Goal: Task Accomplishment & Management: Complete application form

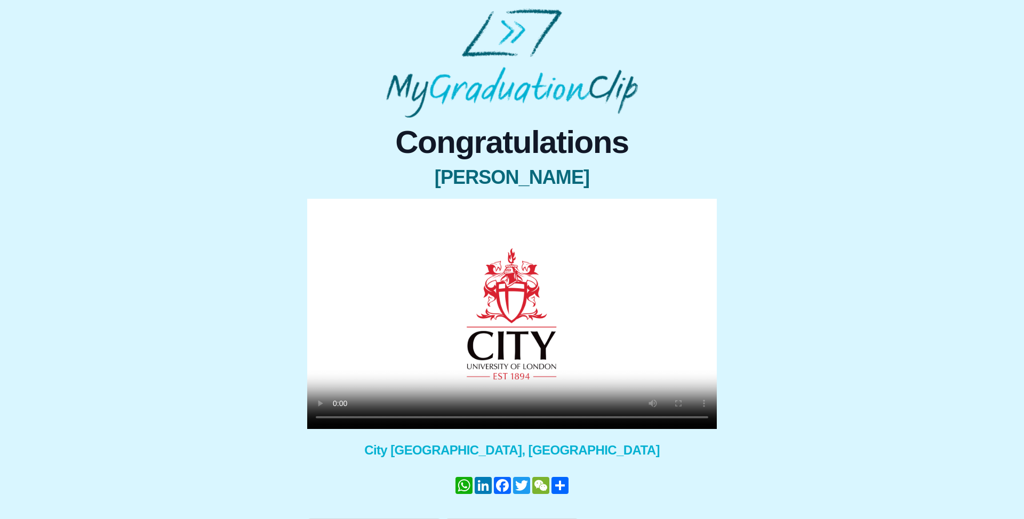
click at [505, 335] on video at bounding box center [511, 314] width 409 height 230
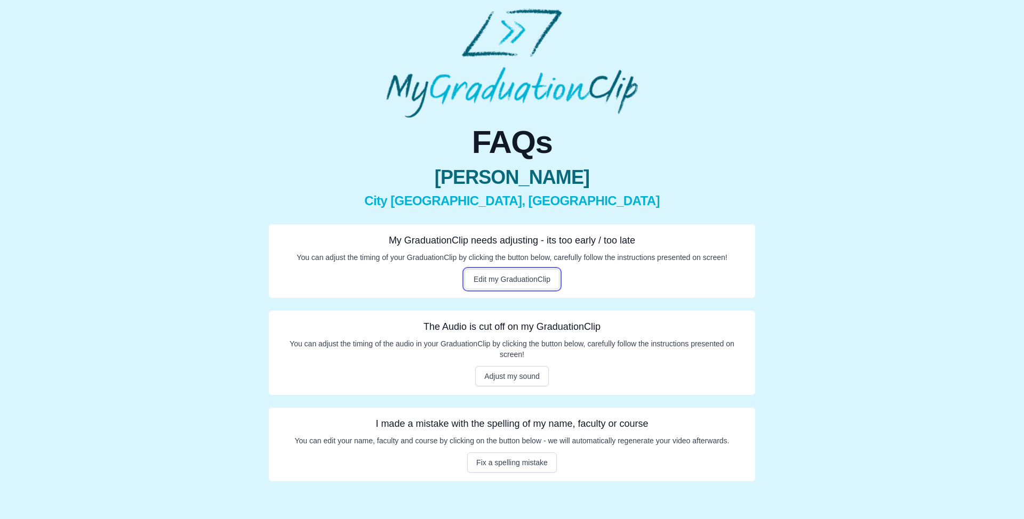
click at [532, 278] on button "Edit my GraduationClip" at bounding box center [511, 279] width 95 height 20
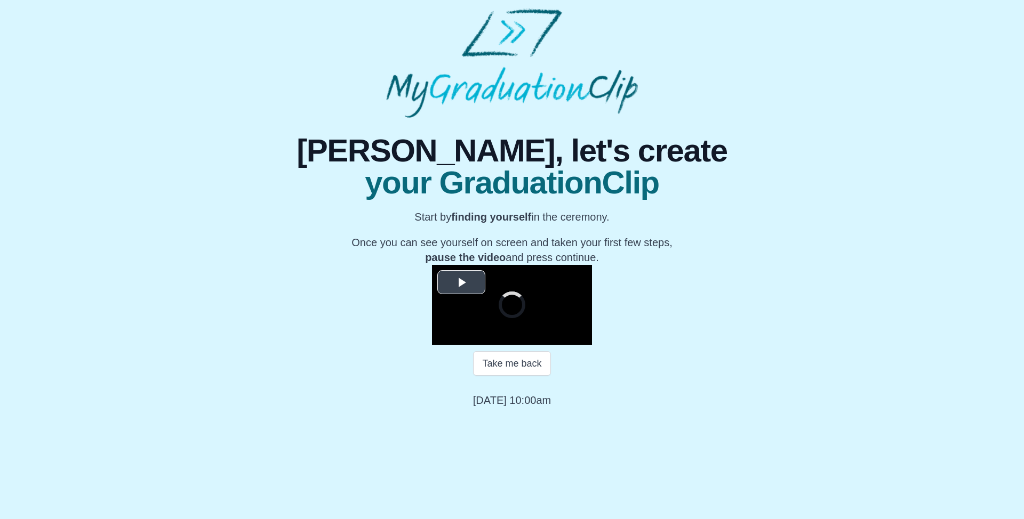
scroll to position [73, 0]
click at [495, 376] on button "Take me back" at bounding box center [511, 363] width 77 height 25
click at [503, 345] on video "Video Player" at bounding box center [512, 305] width 160 height 80
click at [459, 335] on video "Video Player" at bounding box center [512, 305] width 160 height 80
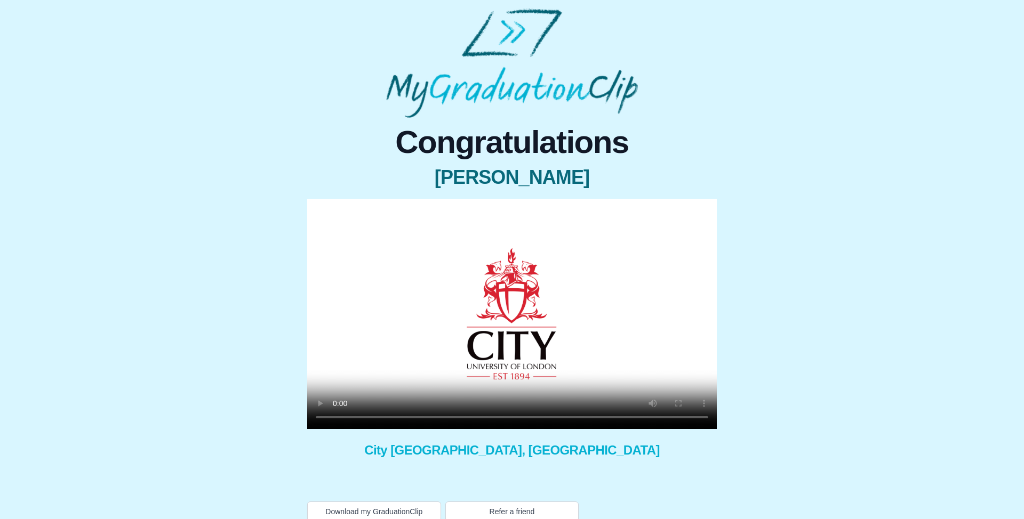
click at [566, 264] on video at bounding box center [511, 314] width 409 height 230
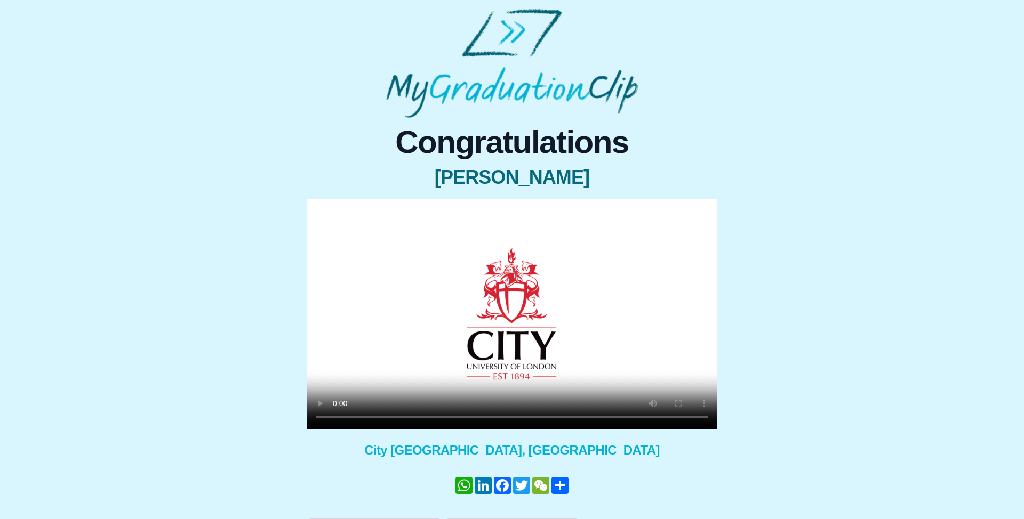
click at [899, 176] on div "Congratulations Yasmine Essoulami × Share your GraduationClip now! WhatsApp Lin…" at bounding box center [512, 328] width 1007 height 421
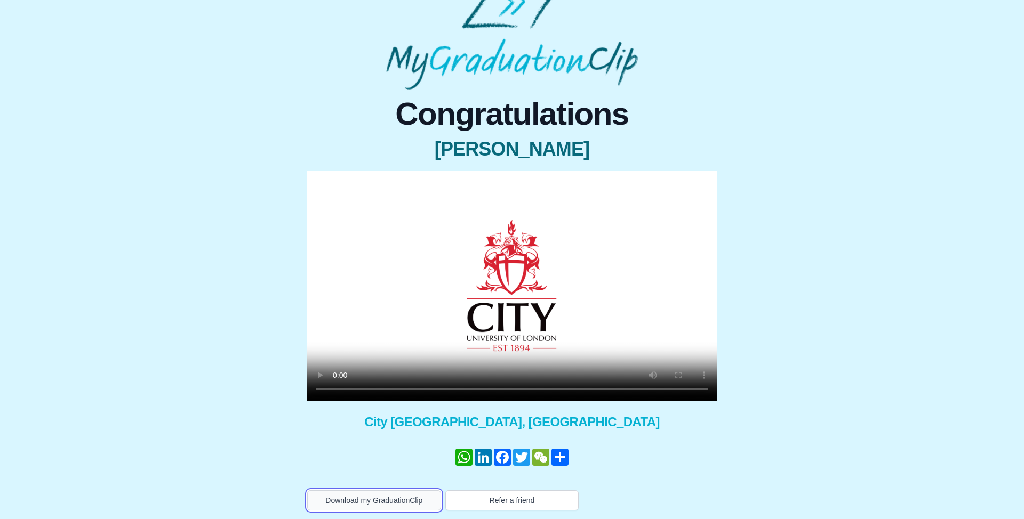
click at [398, 497] on button "Download my GraduationClip" at bounding box center [374, 500] width 134 height 20
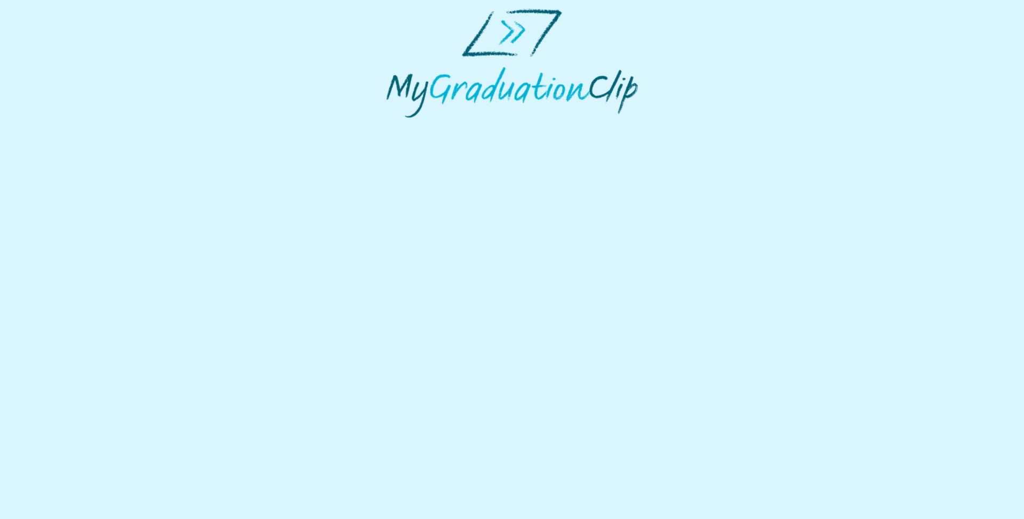
select select "**********"
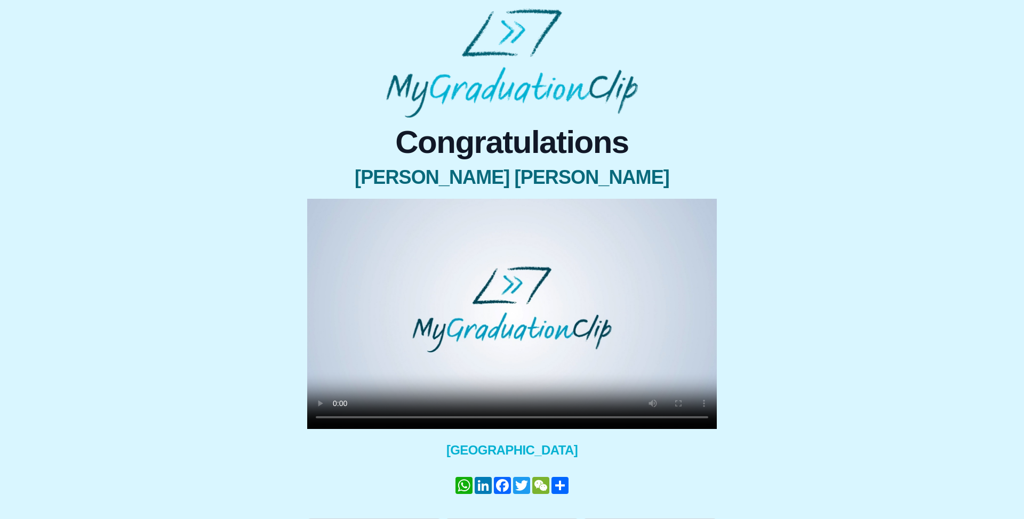
scroll to position [28, 0]
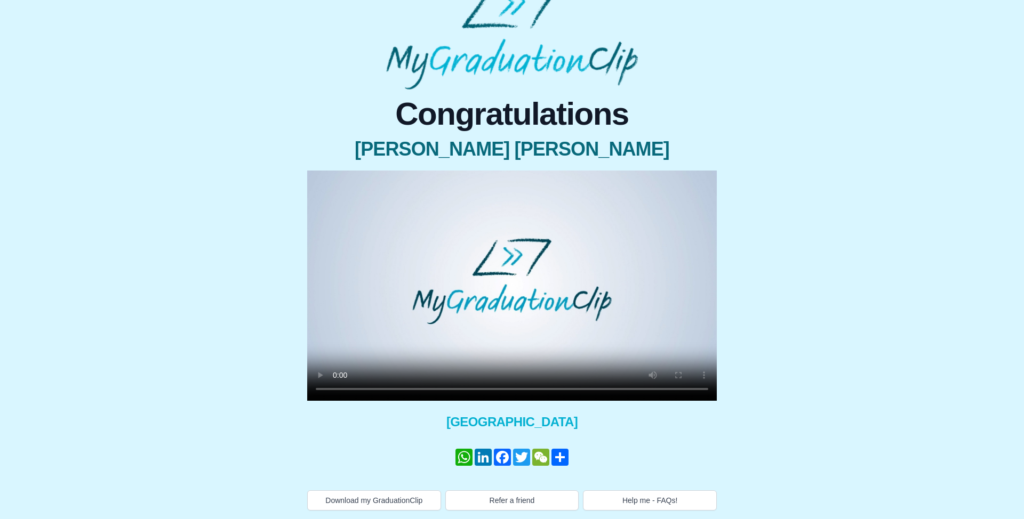
click at [437, 321] on video at bounding box center [511, 286] width 409 height 230
click at [519, 298] on video at bounding box center [511, 286] width 409 height 230
click at [639, 509] on button "Help me - FAQs!" at bounding box center [650, 500] width 134 height 20
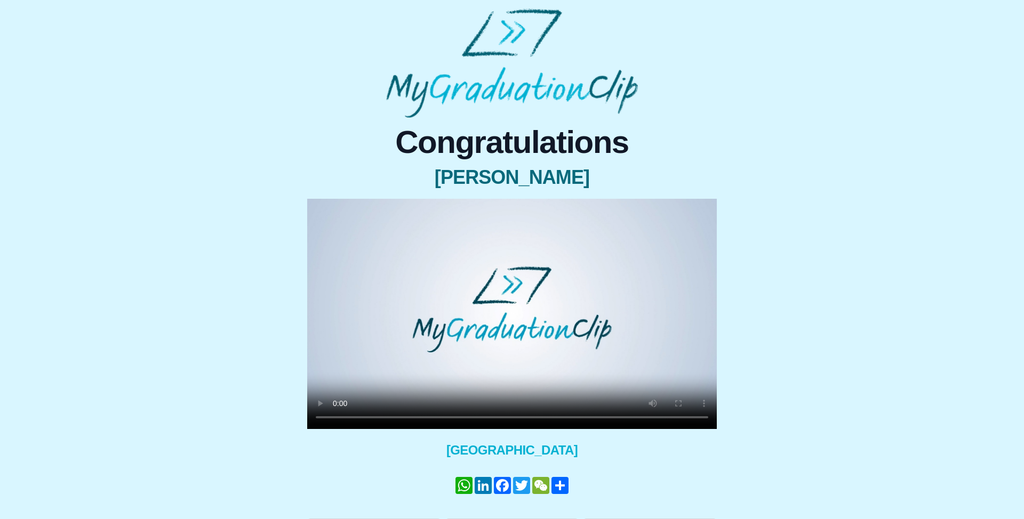
click at [541, 276] on video at bounding box center [511, 314] width 409 height 230
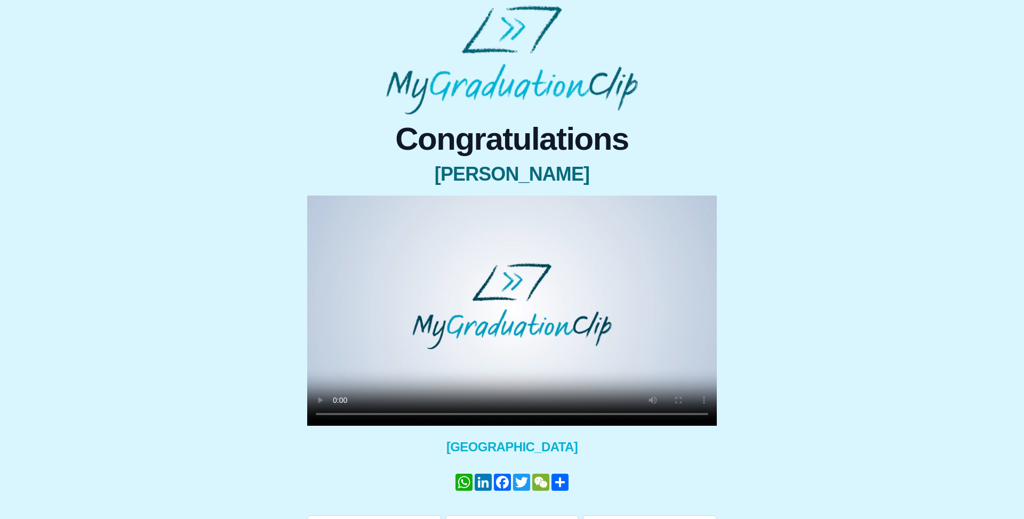
scroll to position [28, 0]
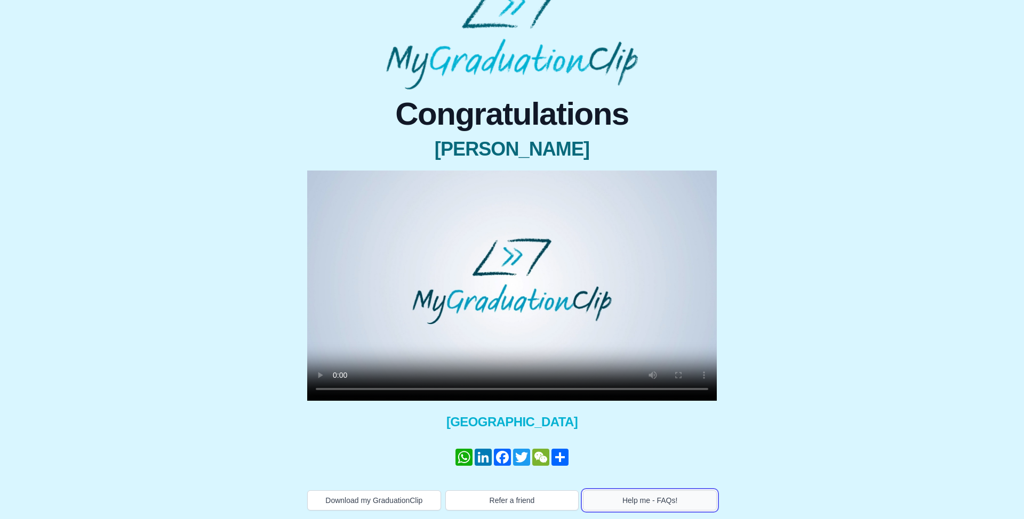
click at [628, 502] on button "Help me - FAQs!" at bounding box center [650, 500] width 134 height 20
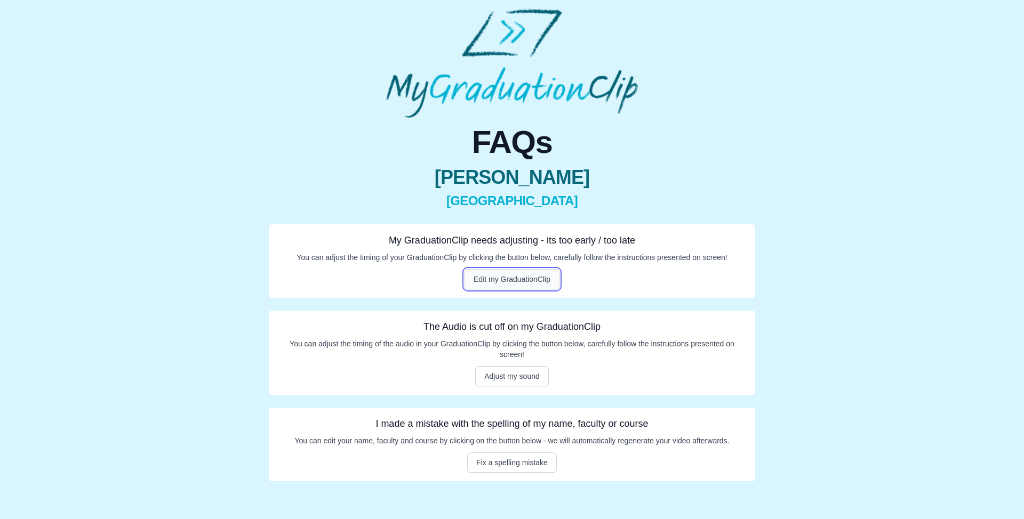
click at [506, 275] on button "Edit my GraduationClip" at bounding box center [511, 279] width 95 height 20
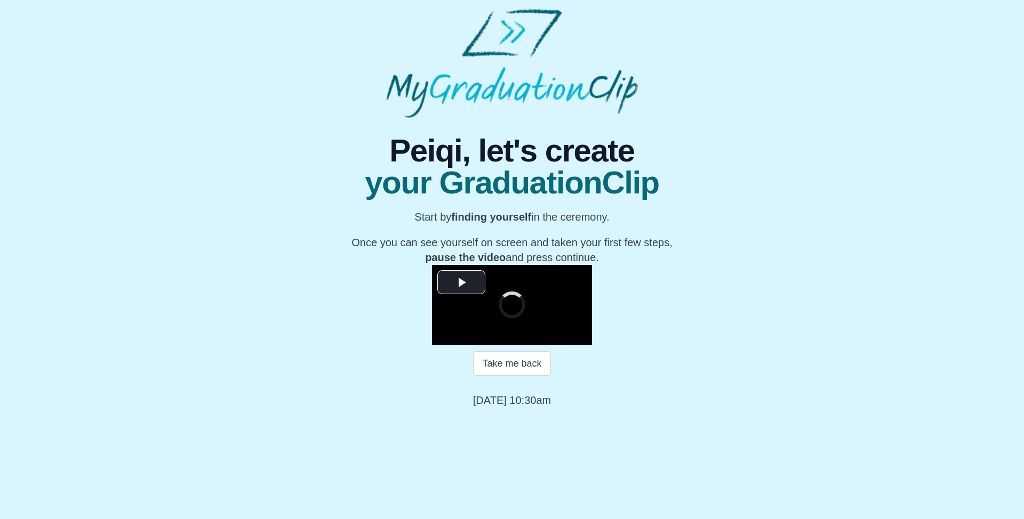
scroll to position [73, 0]
click at [509, 376] on button "Take me back" at bounding box center [511, 363] width 77 height 25
click at [544, 345] on video "Video Player" at bounding box center [512, 305] width 160 height 80
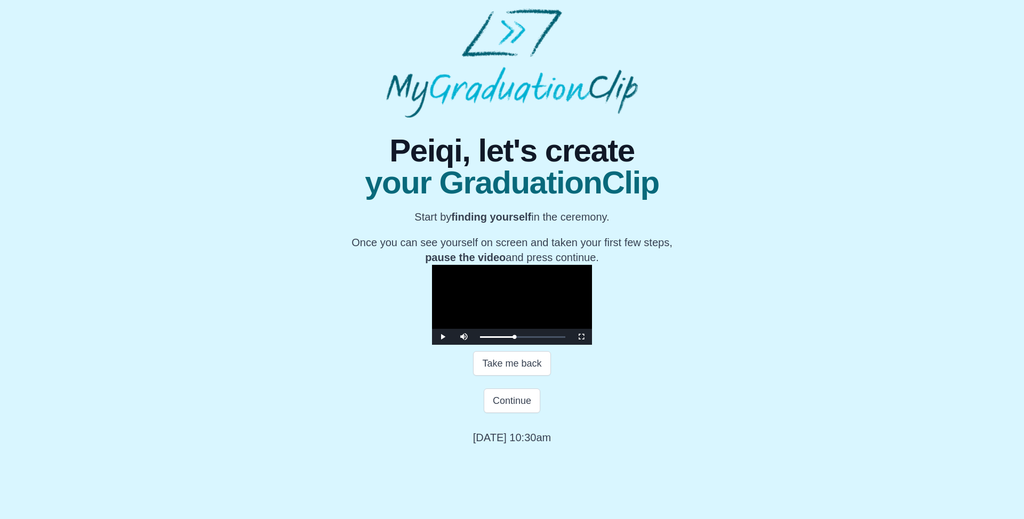
click at [544, 345] on video "Video Player" at bounding box center [512, 305] width 160 height 80
click at [523, 413] on button "Continue" at bounding box center [512, 401] width 57 height 25
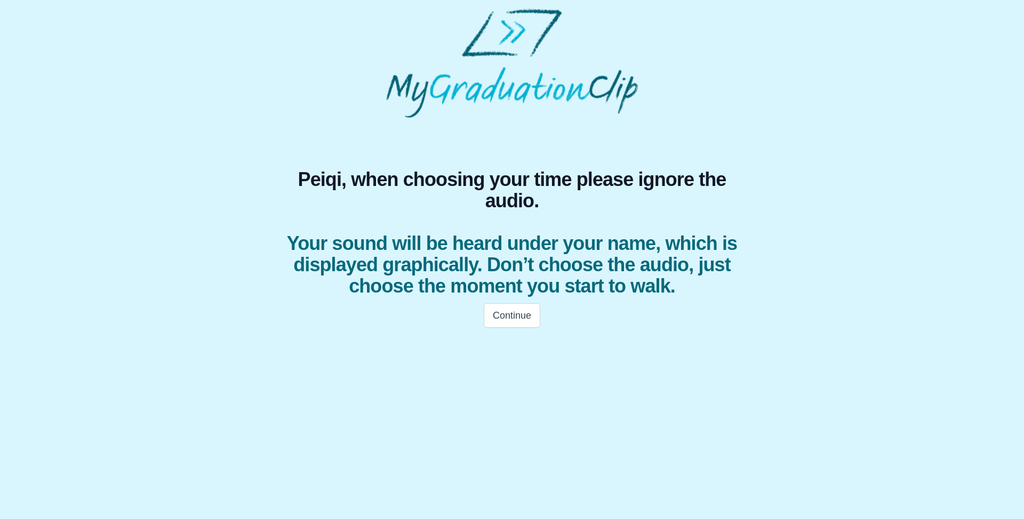
scroll to position [0, 0]
click at [502, 303] on button "Continue" at bounding box center [512, 315] width 57 height 25
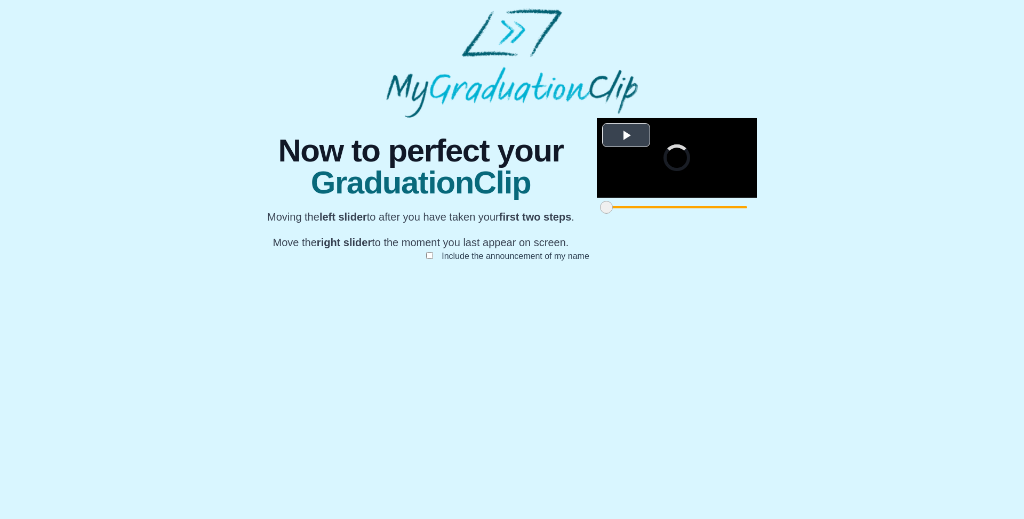
scroll to position [47, 0]
click at [874, 187] on div "**********" at bounding box center [512, 200] width 1007 height 165
drag, startPoint x: 292, startPoint y: 466, endPoint x: 333, endPoint y: 465, distance: 41.1
click at [639, 214] on span at bounding box center [645, 207] width 13 height 13
drag, startPoint x: 727, startPoint y: 468, endPoint x: 578, endPoint y: 464, distance: 148.8
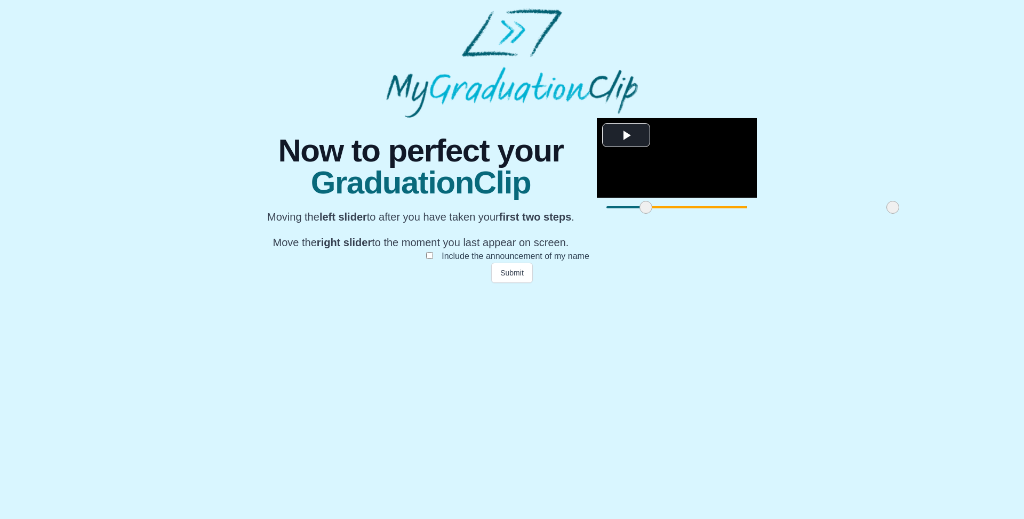
click at [886, 214] on span at bounding box center [892, 207] width 13 height 13
click at [520, 283] on button "Submit" at bounding box center [512, 273] width 42 height 20
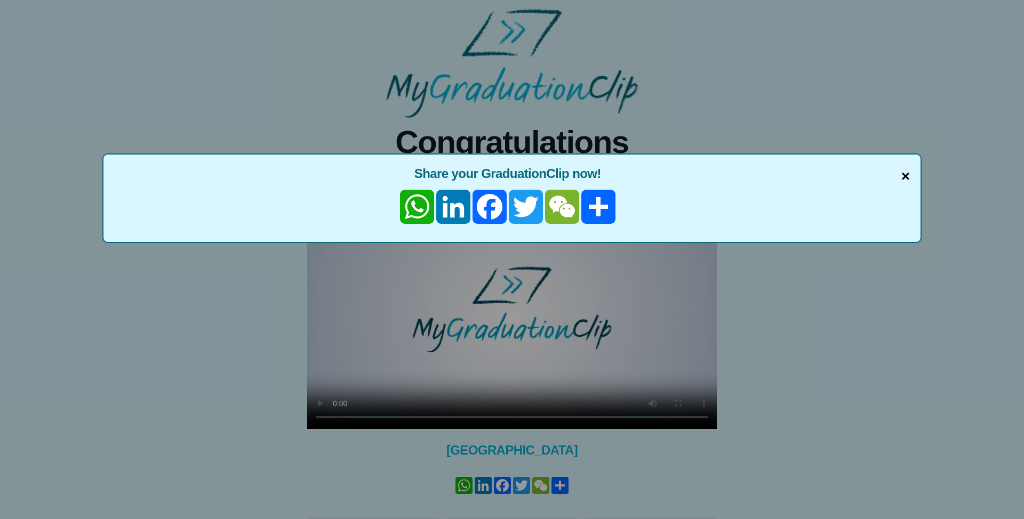
click at [906, 176] on span "×" at bounding box center [905, 176] width 9 height 22
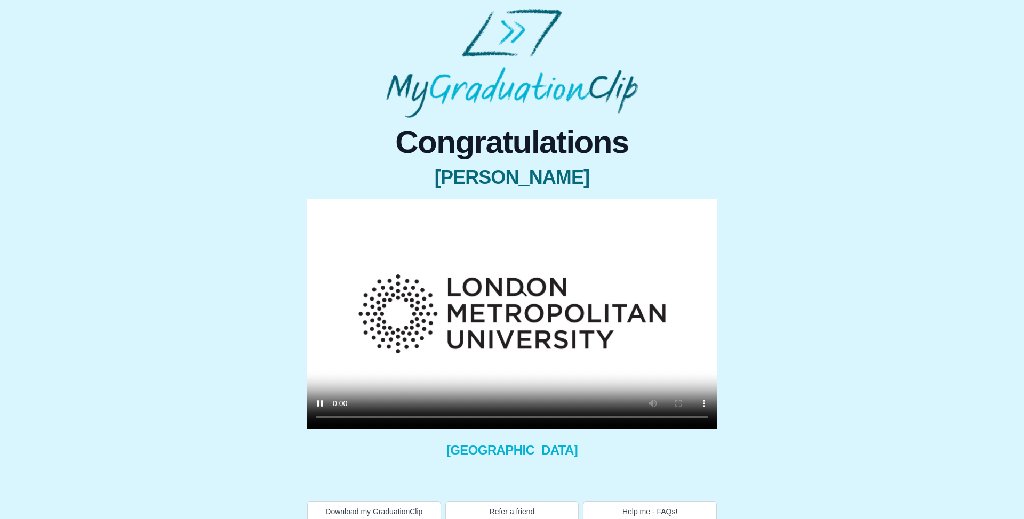
scroll to position [11, 0]
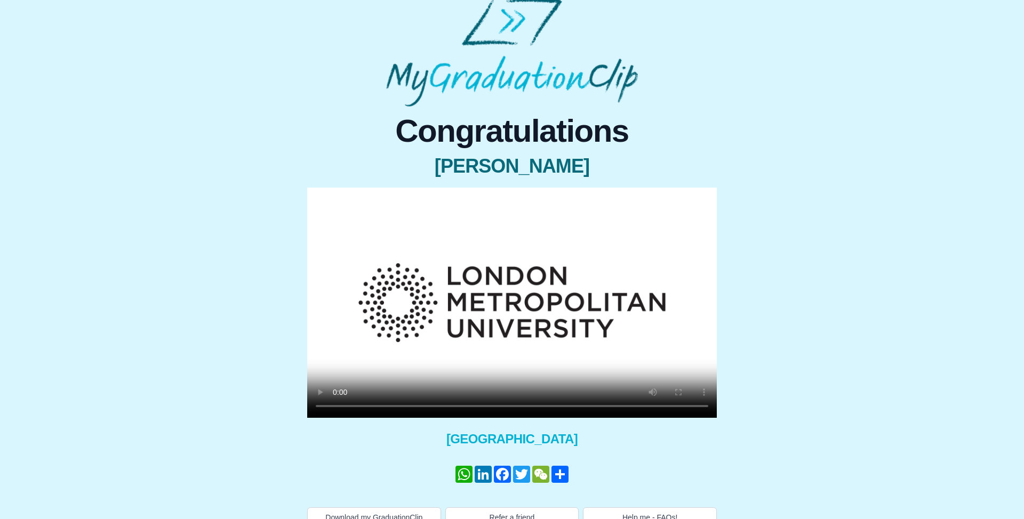
click at [562, 281] on video at bounding box center [511, 303] width 409 height 230
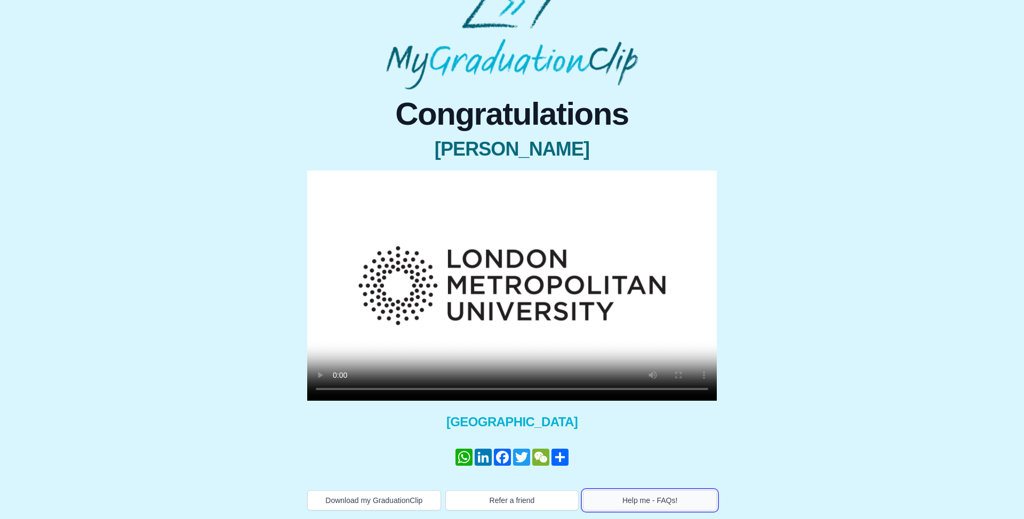
click at [651, 494] on button "Help me - FAQs!" at bounding box center [650, 500] width 134 height 20
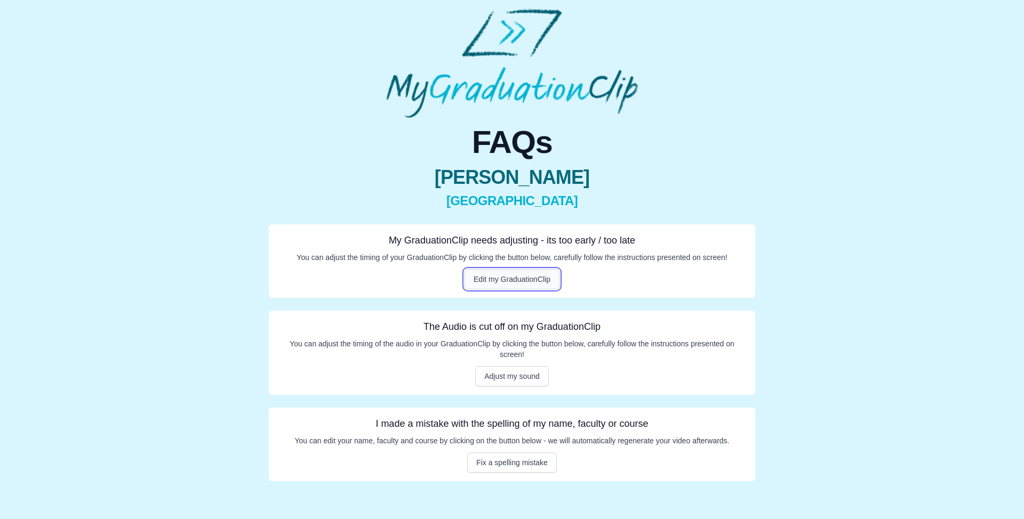
click at [544, 270] on button "Edit my GraduationClip" at bounding box center [511, 279] width 95 height 20
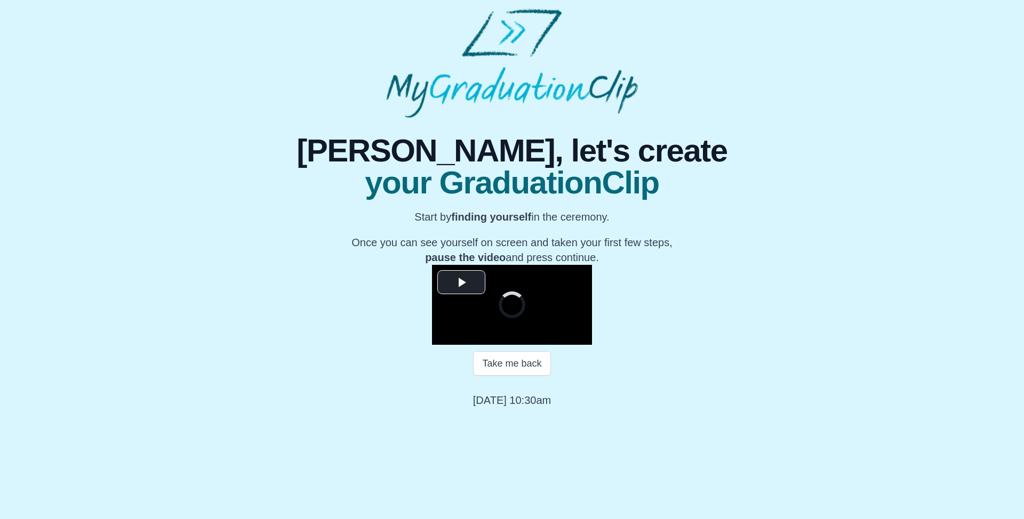
scroll to position [73, 0]
click at [592, 283] on video "Video Player" at bounding box center [512, 305] width 160 height 80
click at [592, 282] on video "Video Player" at bounding box center [512, 305] width 160 height 80
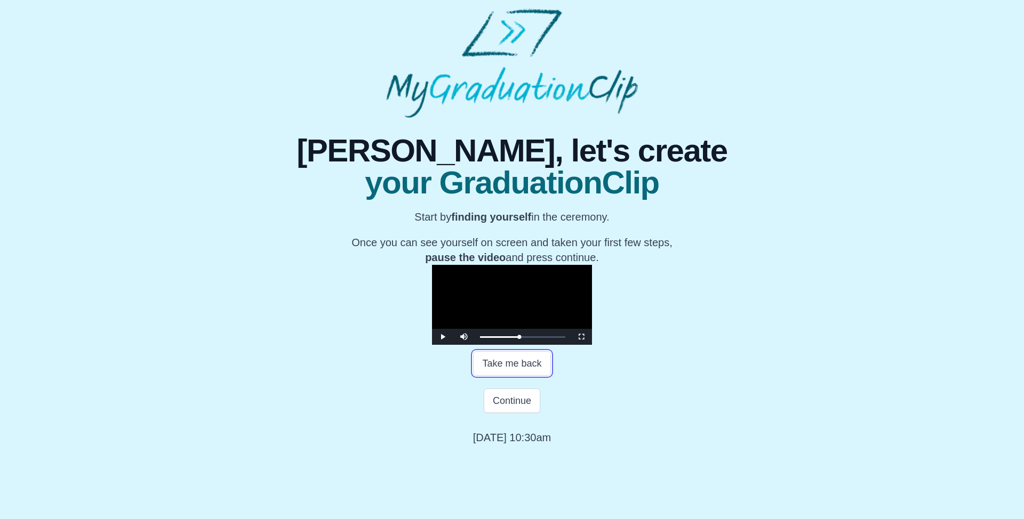
drag, startPoint x: 525, startPoint y: 462, endPoint x: 549, endPoint y: 404, distance: 62.4
click at [525, 376] on button "Take me back" at bounding box center [511, 363] width 77 height 25
click at [592, 296] on video "Video Player" at bounding box center [512, 305] width 160 height 80
click at [592, 318] on video "Video Player" at bounding box center [512, 305] width 160 height 80
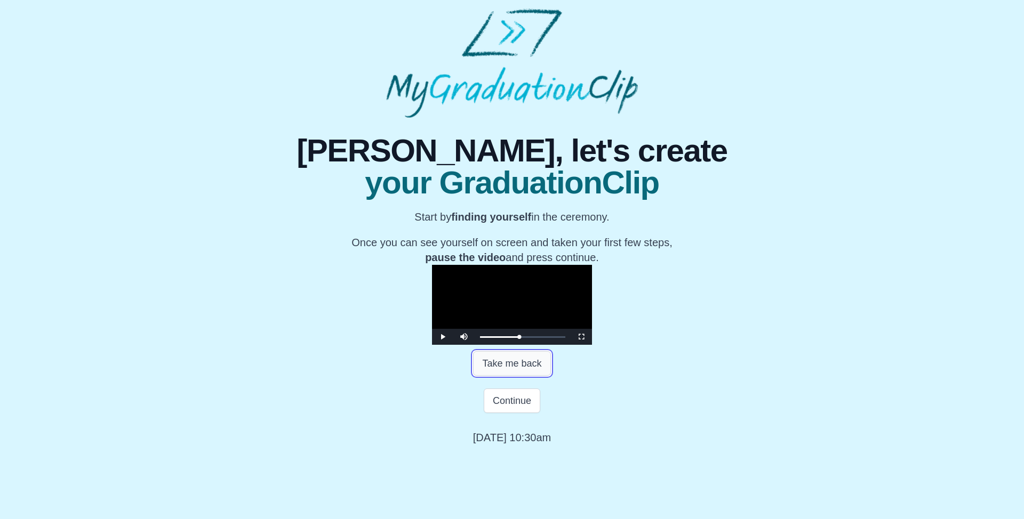
click at [526, 376] on button "Take me back" at bounding box center [511, 363] width 77 height 25
click at [592, 284] on video "Video Player" at bounding box center [512, 305] width 160 height 80
click at [592, 292] on video "Video Player" at bounding box center [512, 305] width 160 height 80
click at [561, 281] on video "Video Player" at bounding box center [512, 305] width 160 height 80
click at [561, 283] on video "Video Player" at bounding box center [512, 305] width 160 height 80
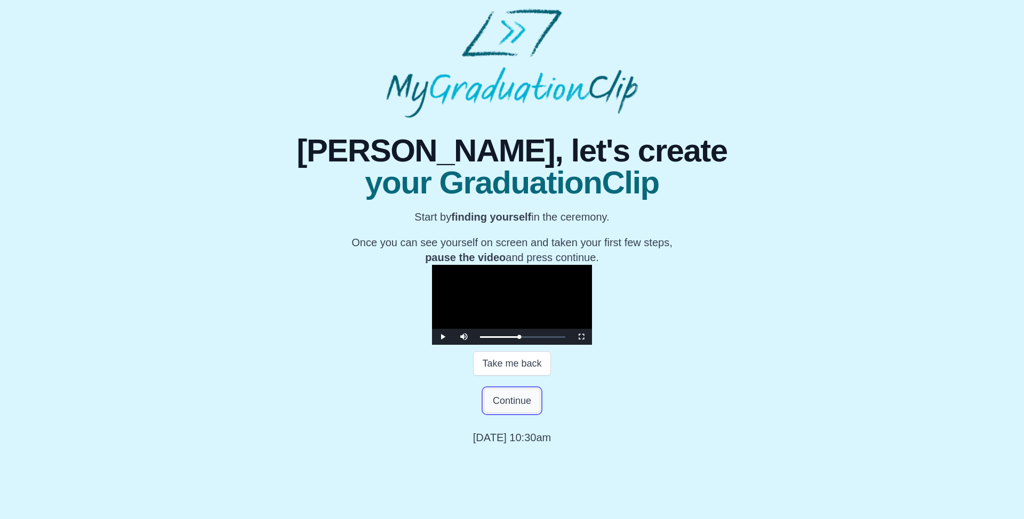
click at [511, 413] on button "Continue" at bounding box center [512, 401] width 57 height 25
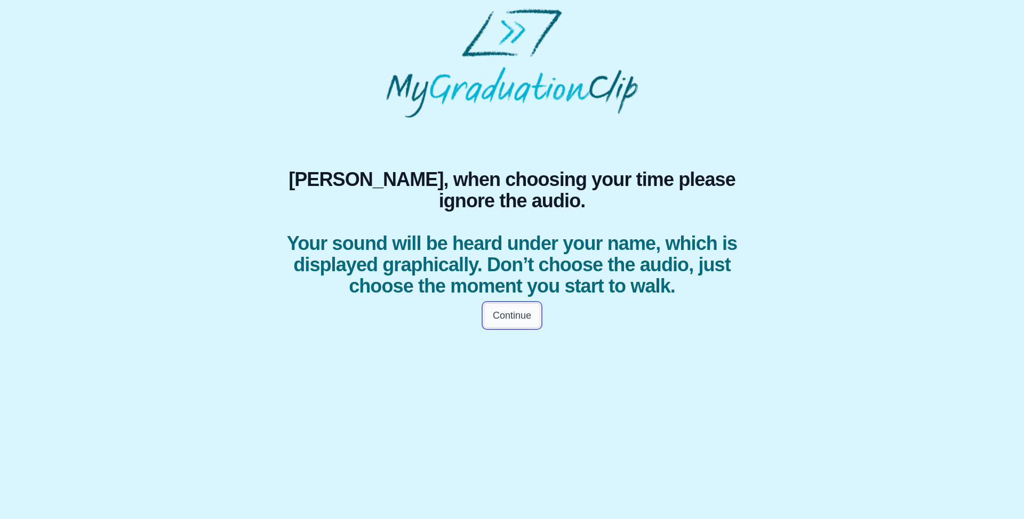
click at [501, 317] on button "Continue" at bounding box center [512, 315] width 57 height 25
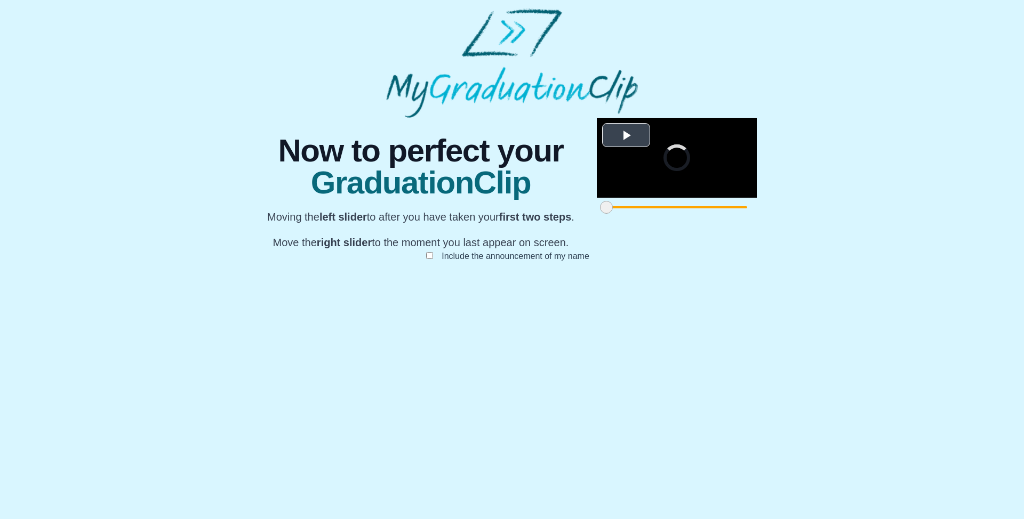
scroll to position [47, 0]
drag, startPoint x: 294, startPoint y: 473, endPoint x: 353, endPoint y: 471, distance: 59.7
click at [659, 214] on span at bounding box center [665, 207] width 13 height 13
drag, startPoint x: 731, startPoint y: 472, endPoint x: 628, endPoint y: 461, distance: 103.5
click at [929, 217] on div at bounding box center [938, 207] width 19 height 19
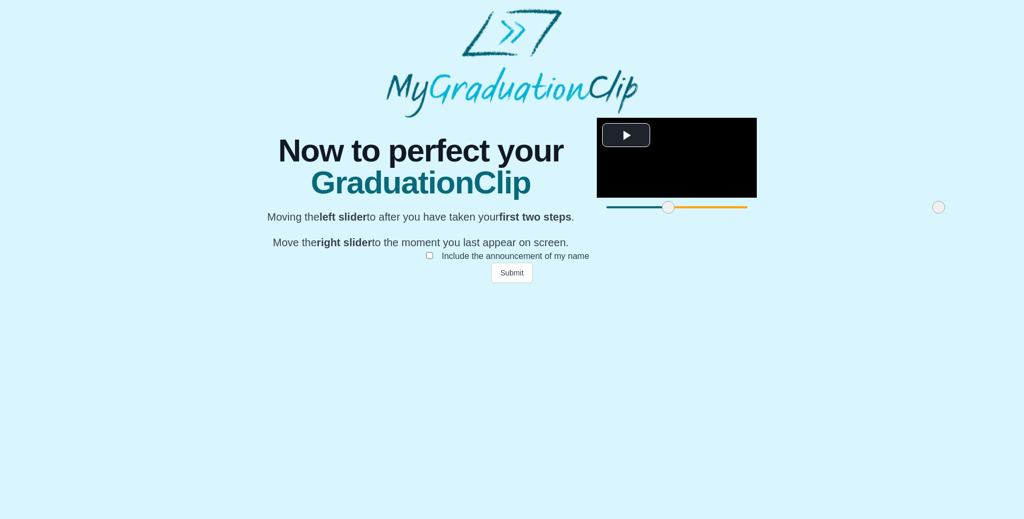
click at [662, 214] on span at bounding box center [668, 207] width 13 height 13
click at [503, 283] on button "Submit" at bounding box center [512, 273] width 42 height 20
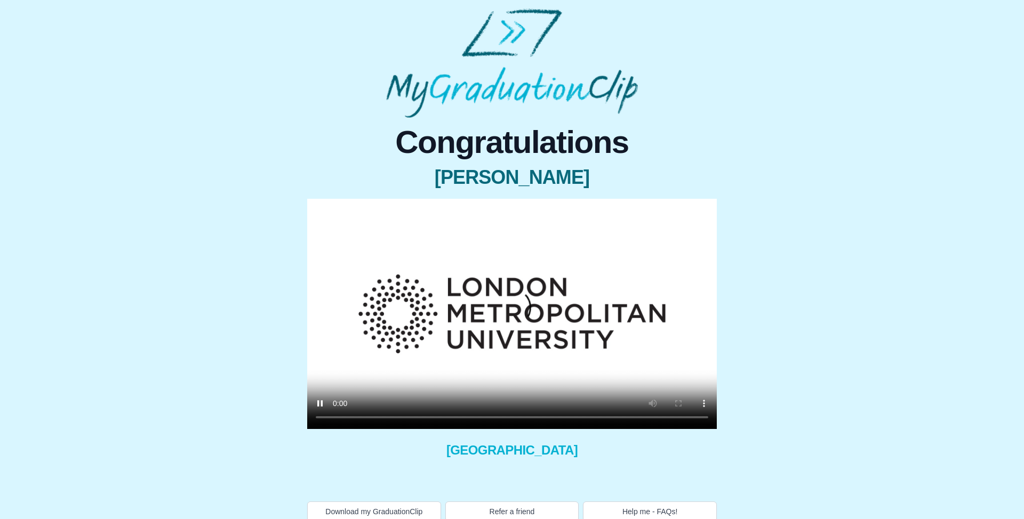
scroll to position [11, 0]
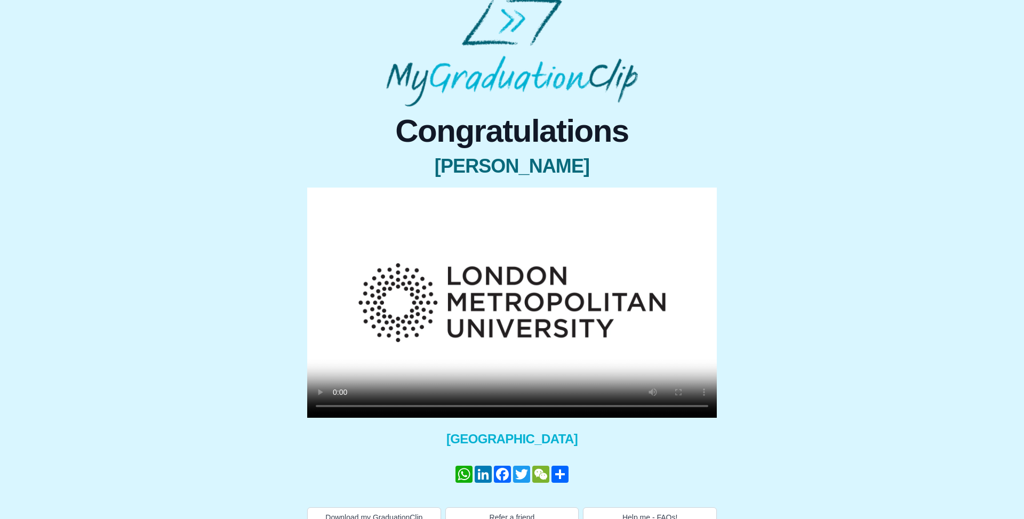
click at [586, 326] on video at bounding box center [511, 303] width 409 height 230
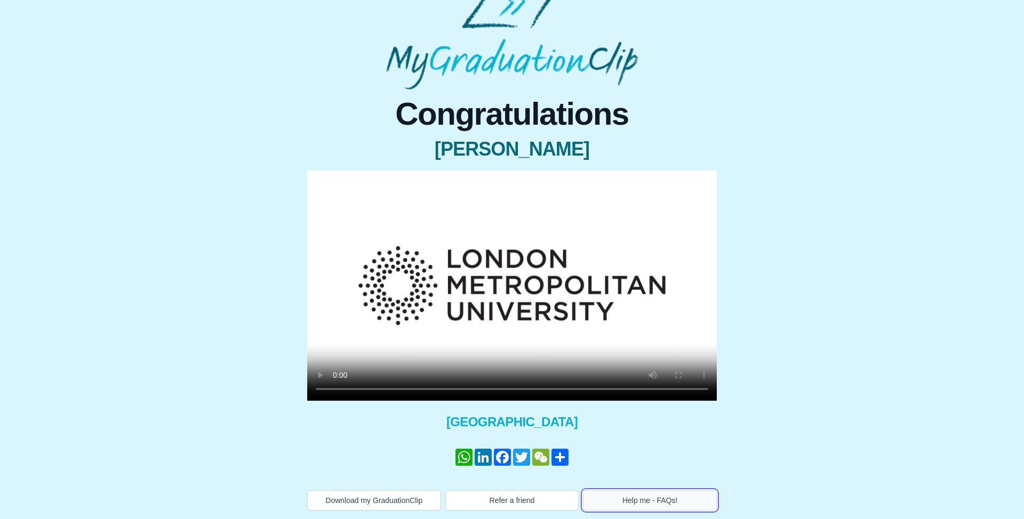
click at [681, 495] on button "Help me - FAQs!" at bounding box center [650, 500] width 134 height 20
click at [780, 149] on div "Congratulations [PERSON_NAME] × Share your GraduationClip now! WhatsApp LinkedI…" at bounding box center [512, 300] width 1007 height 421
click at [899, 267] on div "Congratulations [PERSON_NAME] × Share your GraduationClip now! WhatsApp LinkedI…" at bounding box center [512, 300] width 1007 height 421
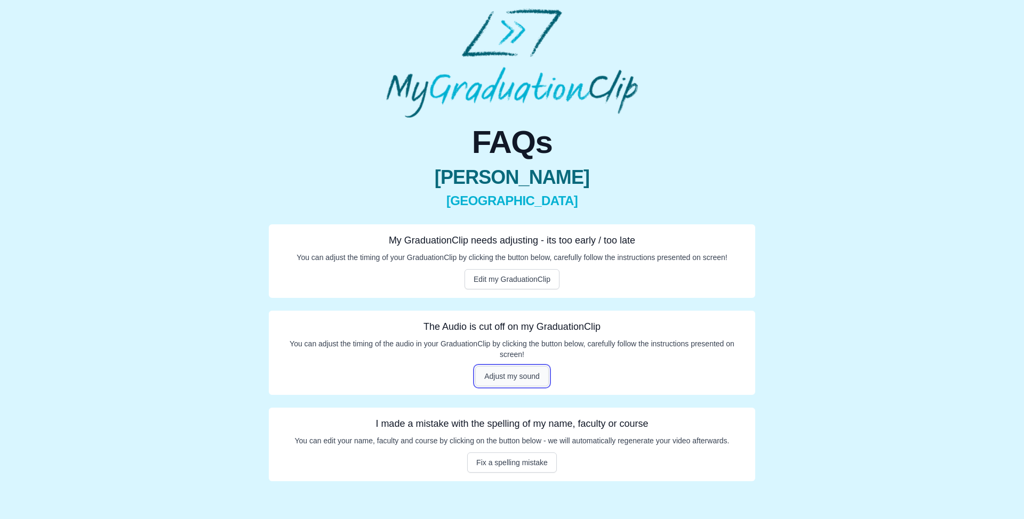
click at [522, 376] on button "Adjust my sound" at bounding box center [512, 376] width 74 height 20
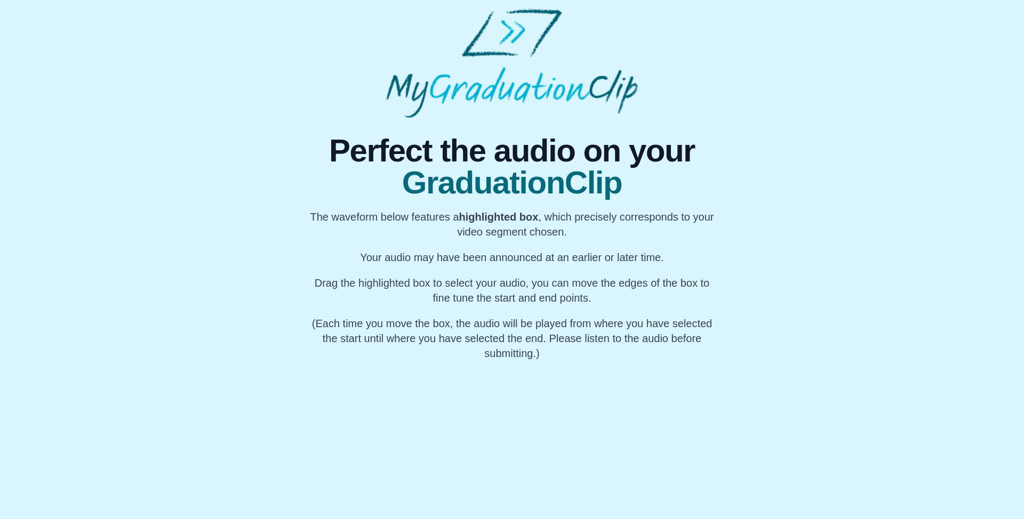
scroll to position [0, 30305]
click at [501, 387] on div "My Name" at bounding box center [496, 375] width 40 height 29
click at [511, 454] on button "Preview Audio" at bounding box center [512, 450] width 66 height 20
click at [504, 469] on button "Submit" at bounding box center [512, 470] width 42 height 20
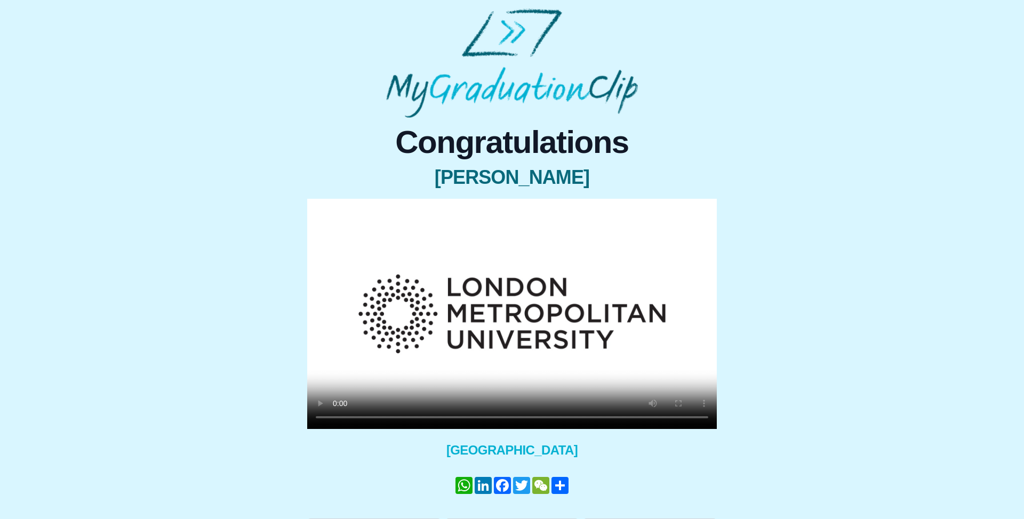
click at [469, 347] on video at bounding box center [511, 314] width 409 height 230
click at [439, 324] on video at bounding box center [511, 314] width 409 height 230
click at [443, 336] on video at bounding box center [511, 314] width 409 height 230
click at [467, 305] on video at bounding box center [511, 314] width 409 height 230
click at [492, 358] on video at bounding box center [511, 314] width 409 height 230
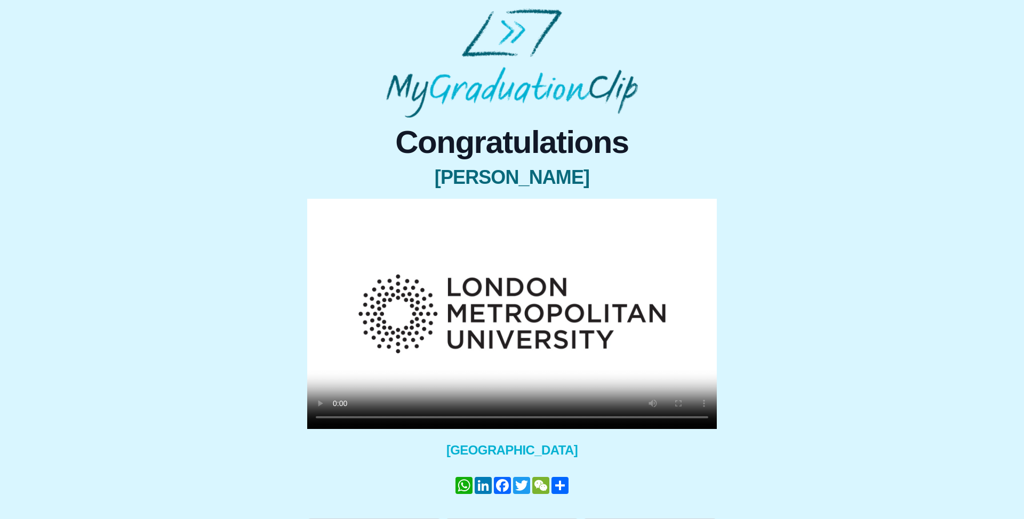
click at [435, 375] on video at bounding box center [511, 314] width 409 height 230
click at [528, 320] on video at bounding box center [511, 314] width 409 height 230
click at [846, 256] on div "Congratulations [PERSON_NAME] × Share your GraduationClip now! WhatsApp LinkedI…" at bounding box center [512, 328] width 1007 height 421
click at [565, 275] on video at bounding box center [511, 314] width 409 height 230
